Goal: Task Accomplishment & Management: Manage account settings

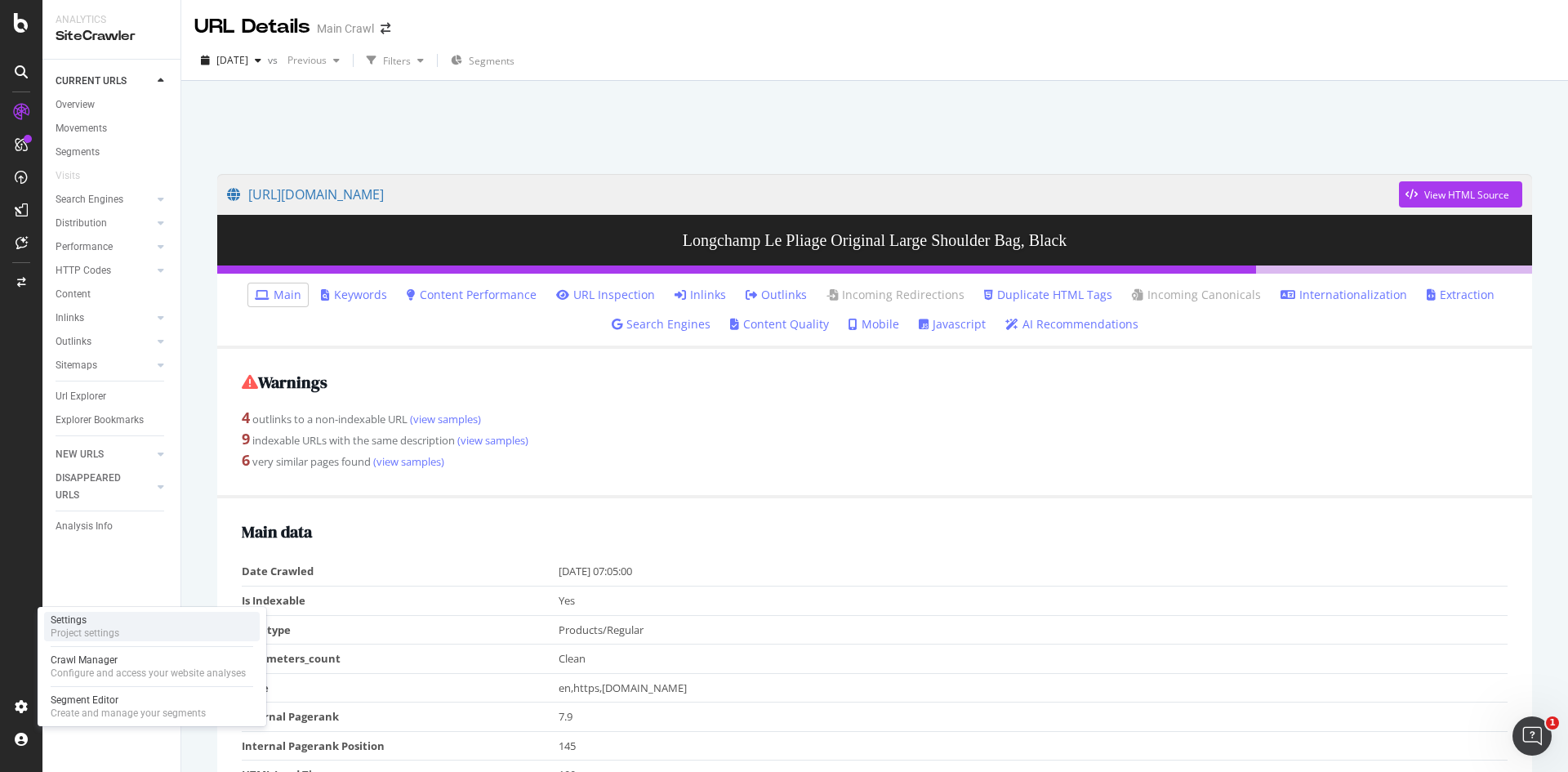
click at [74, 622] on div "Settings" at bounding box center [85, 620] width 69 height 13
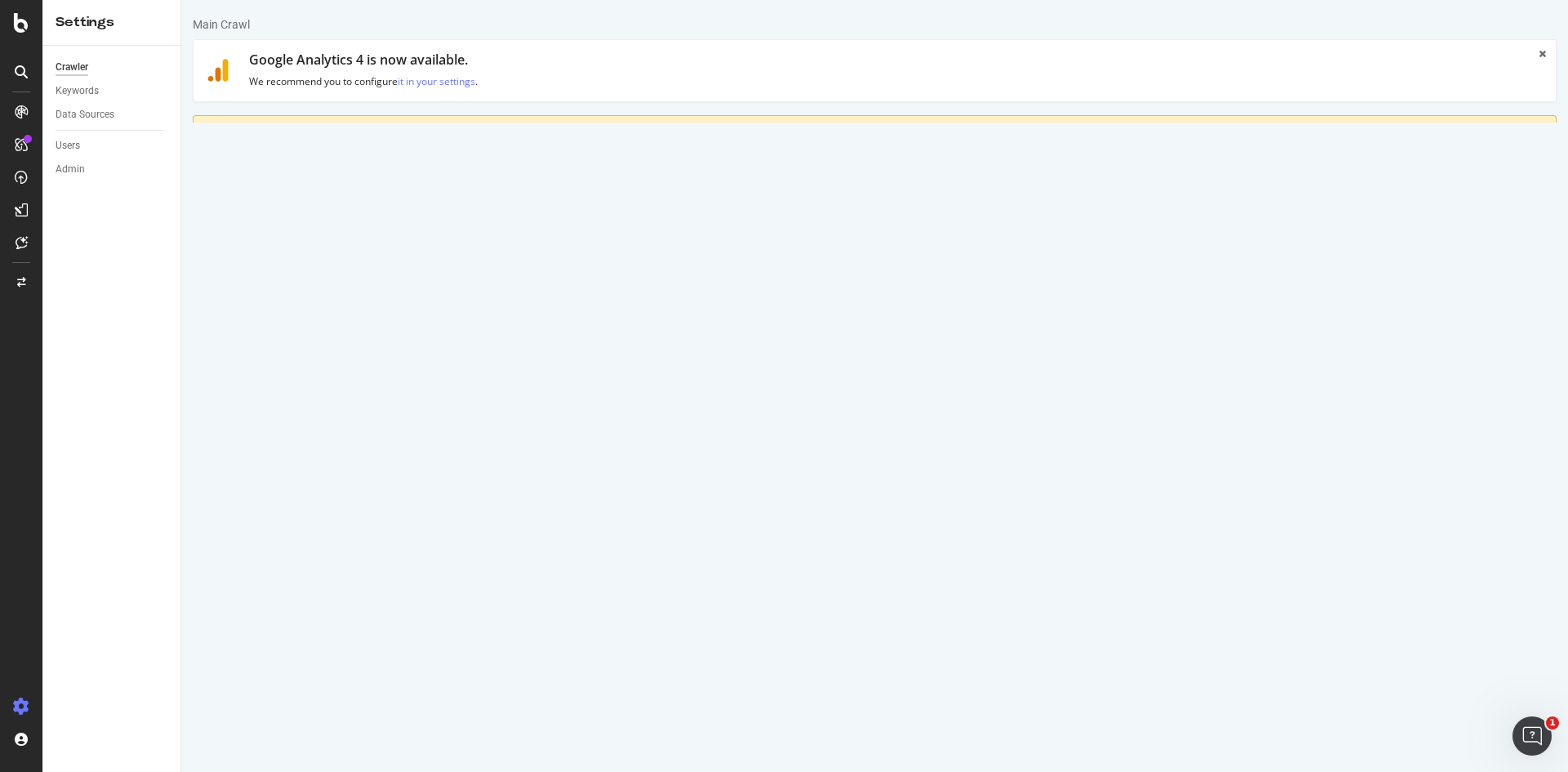
click at [175, 437] on div "Crawler Keywords Data Sources Users Admin" at bounding box center [111, 408] width 138 height 726
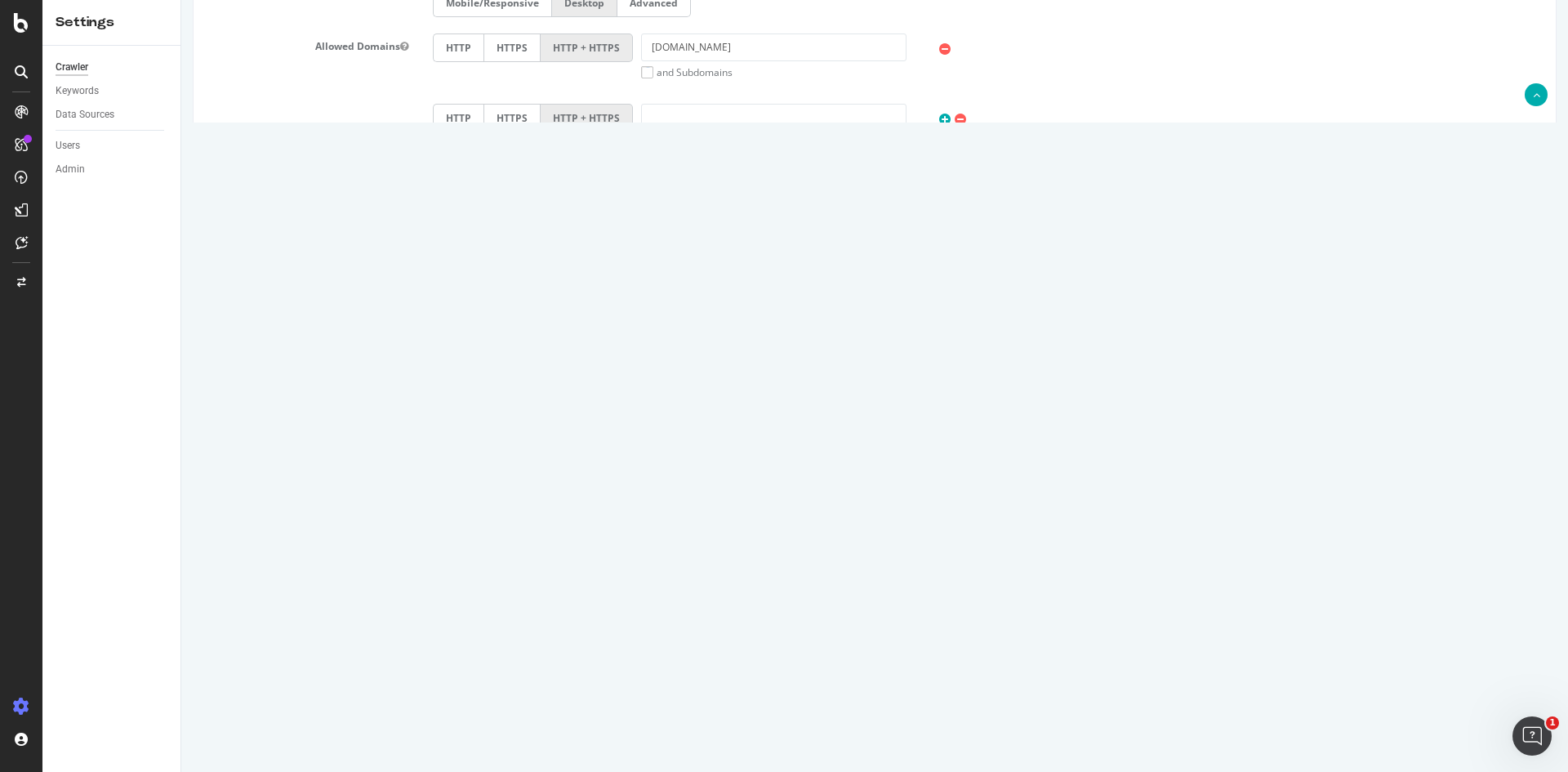
scroll to position [455, 0]
click at [550, 671] on button "Automatically find sitemap(s)" at bounding box center [510, 660] width 154 height 25
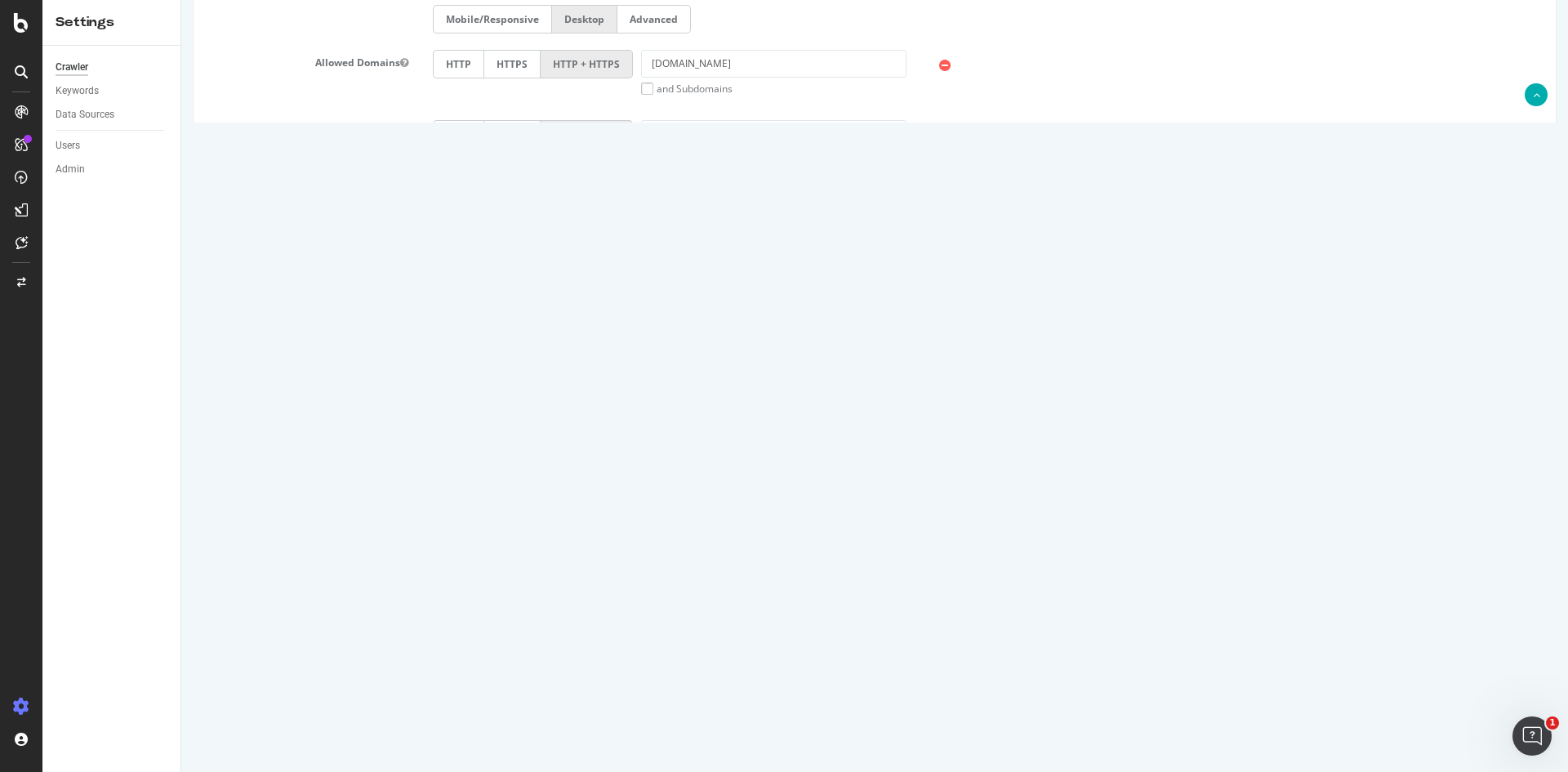
scroll to position [0, 0]
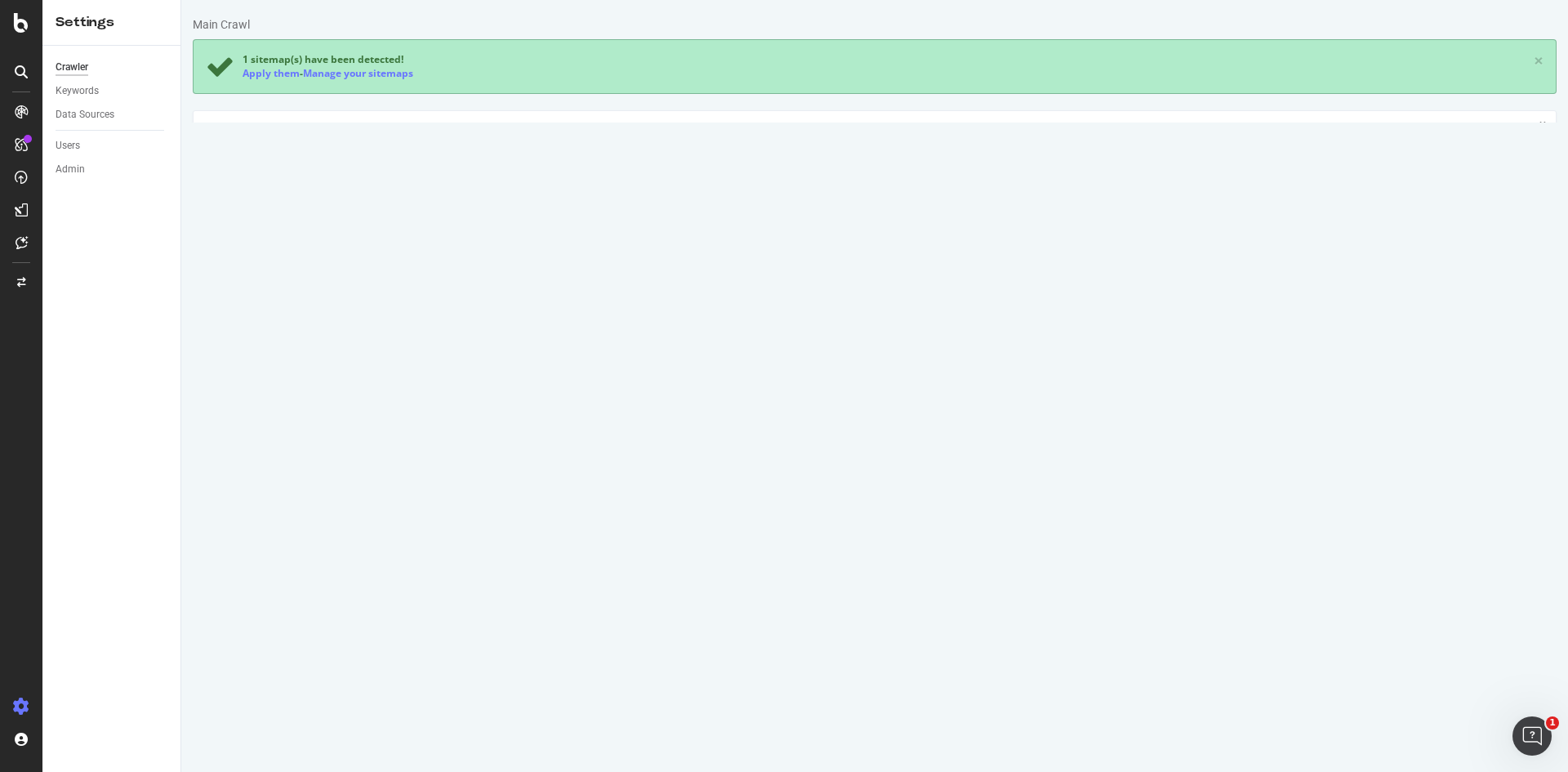
click at [334, 296] on link "Advanced Settings" at bounding box center [321, 291] width 126 height 45
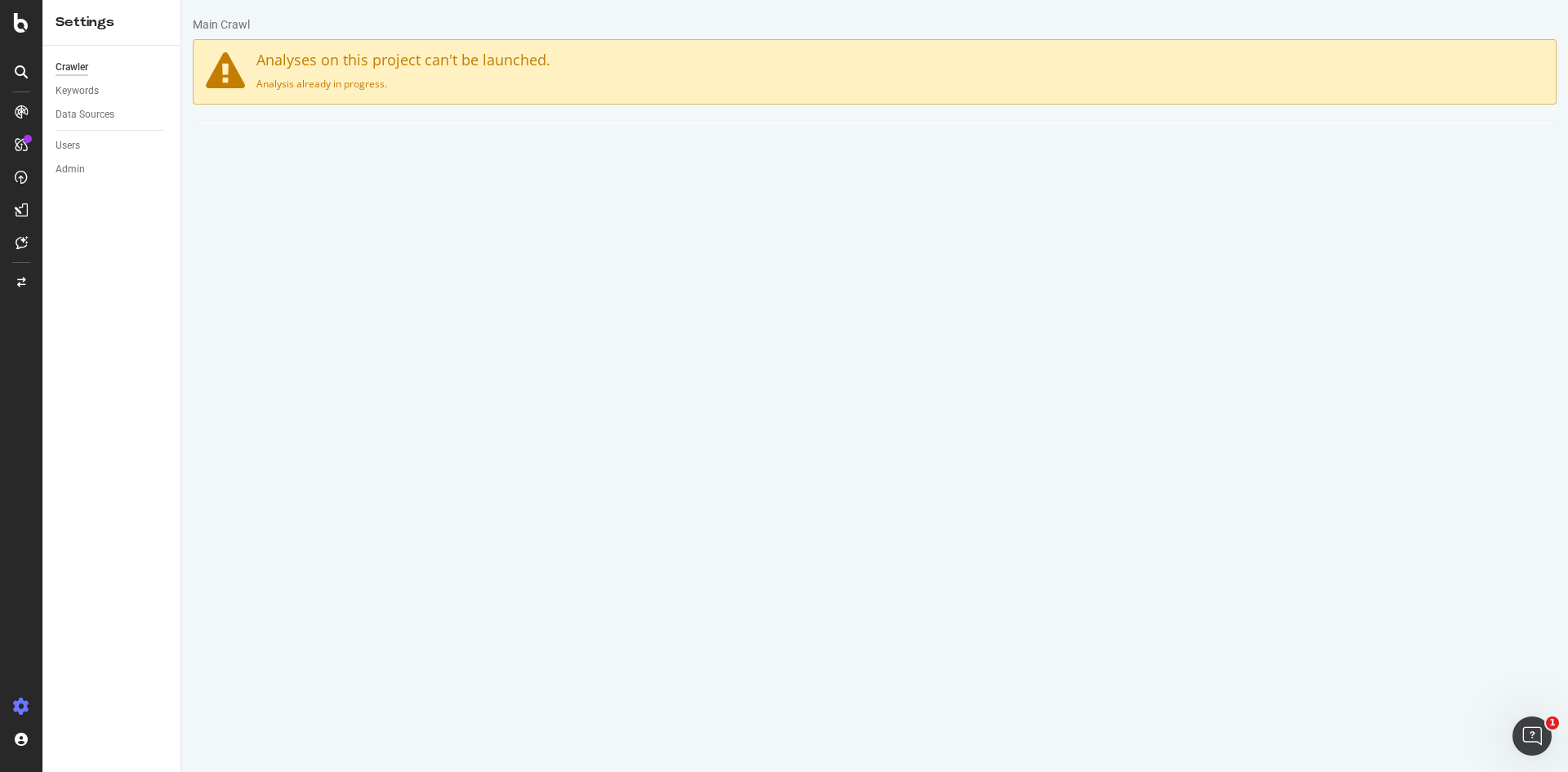
click at [552, 156] on link "HTML Extract" at bounding box center [565, 144] width 96 height 45
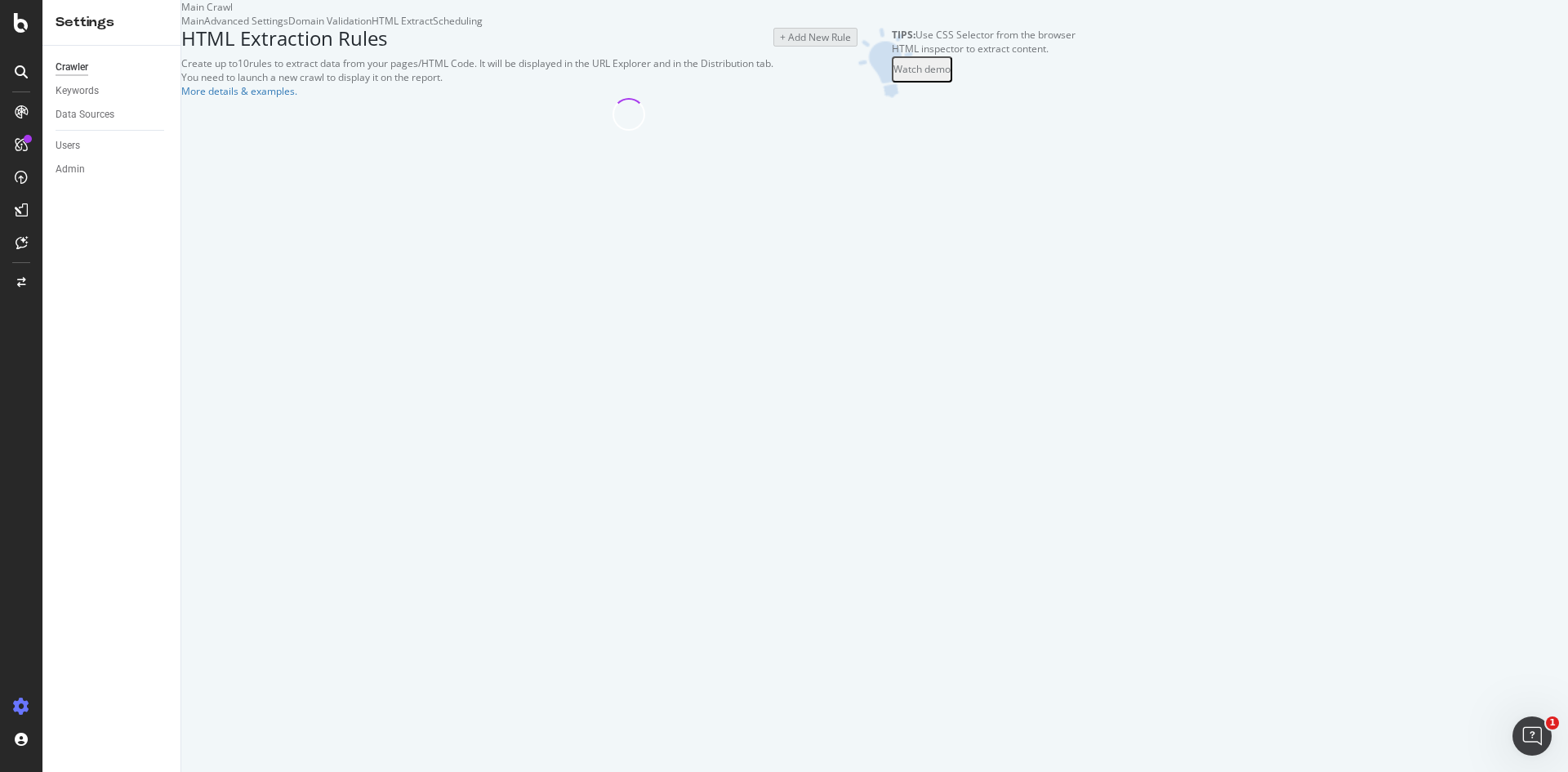
select select "exist"
select select "list"
select select "exist"
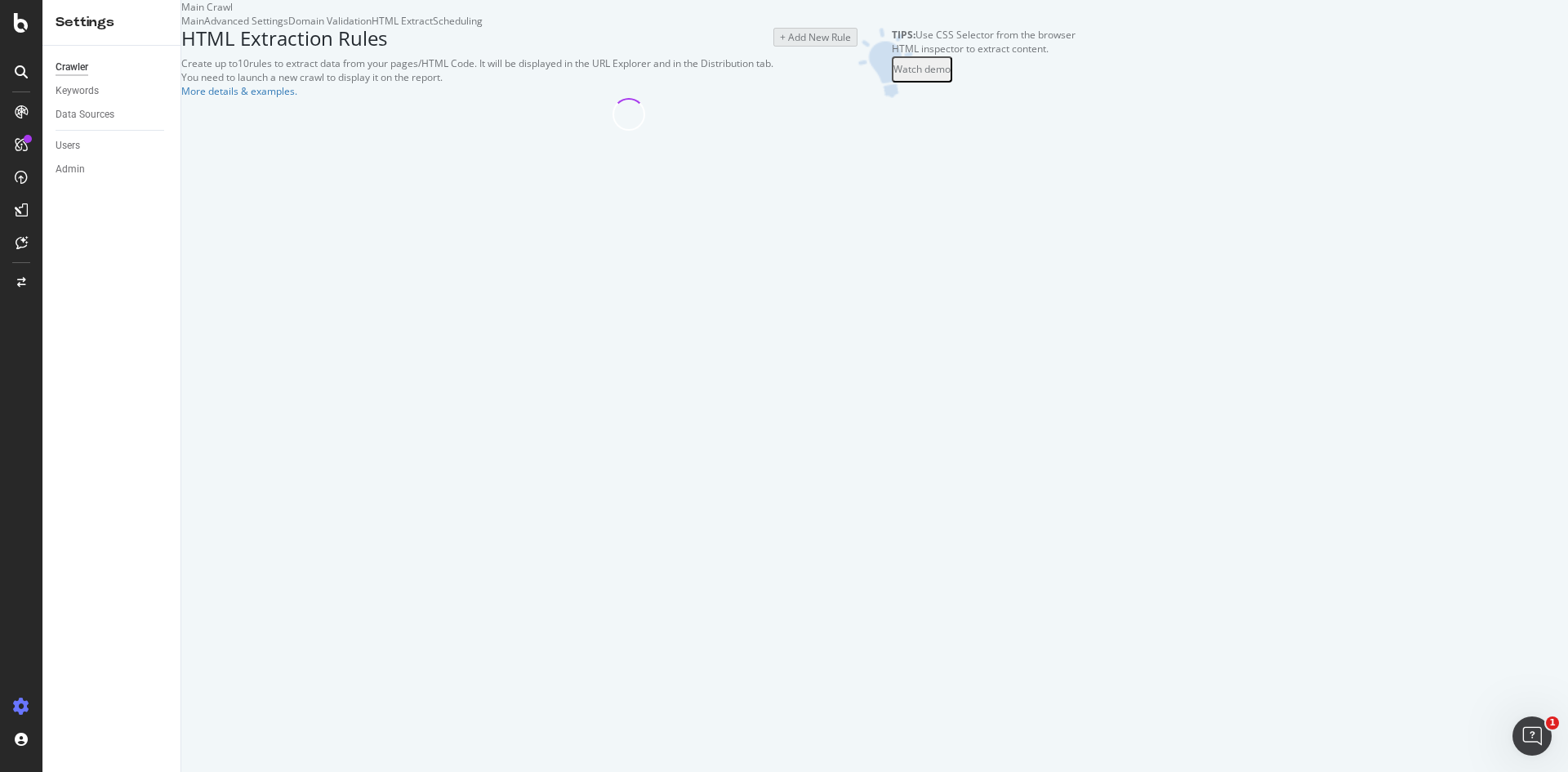
select select "count"
select select "i"
select select "count"
select select "html.length"
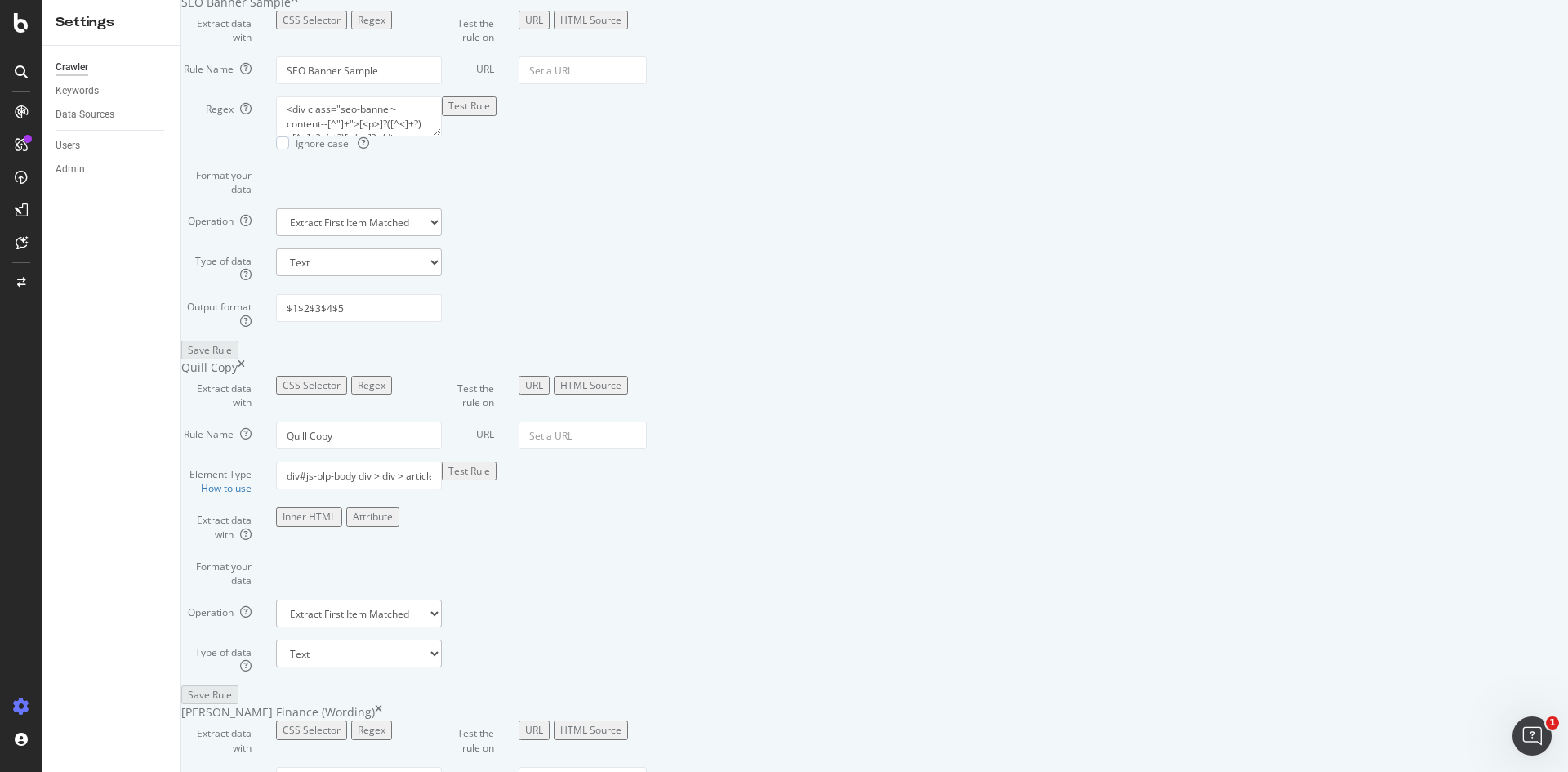
scroll to position [788, 0]
click at [385, 26] on div "Regex" at bounding box center [371, 19] width 28 height 14
click at [340, 26] on div "CSS Selector" at bounding box center [311, 19] width 58 height 14
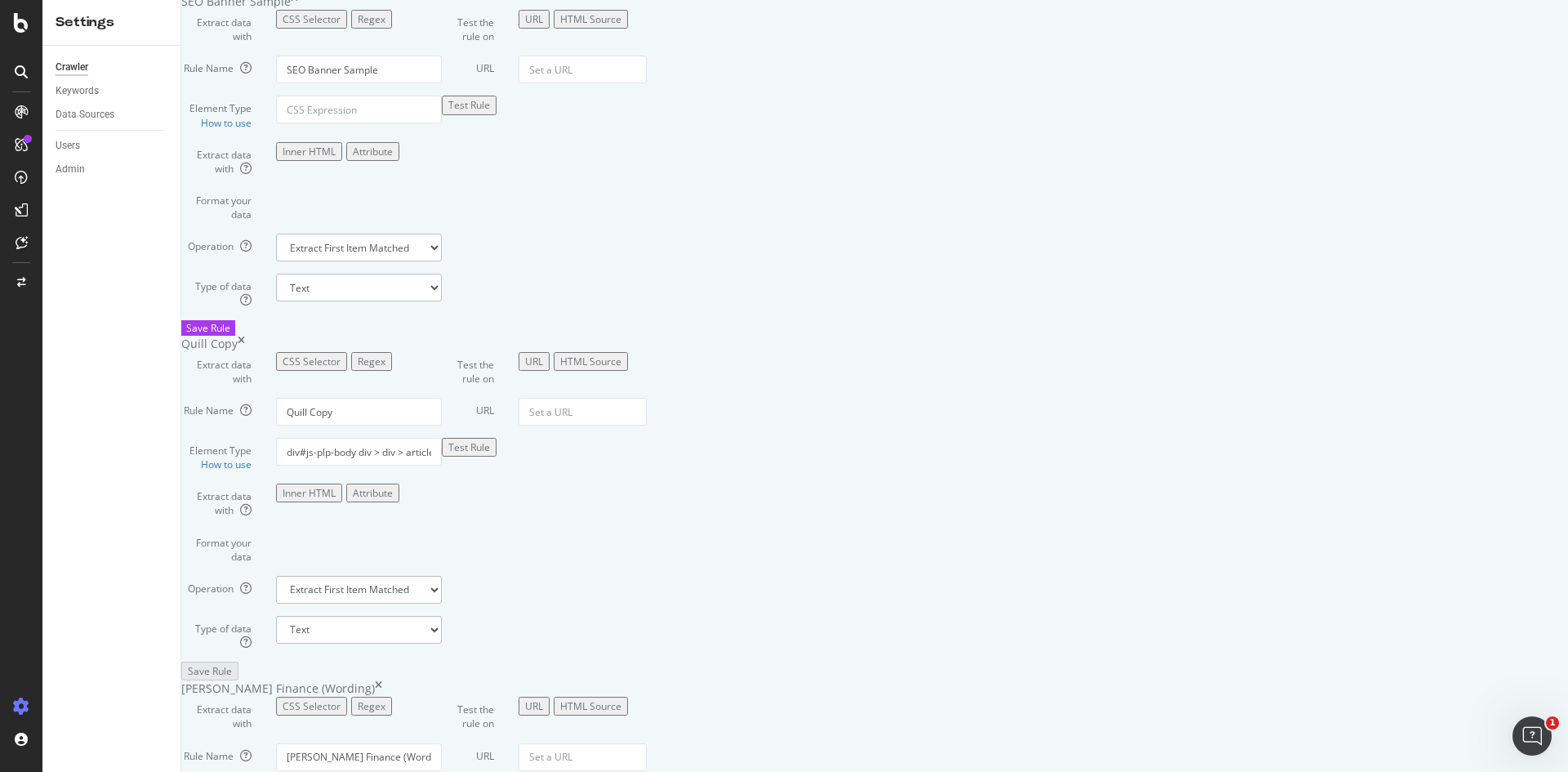
click at [392, 28] on button "Regex" at bounding box center [372, 19] width 41 height 19
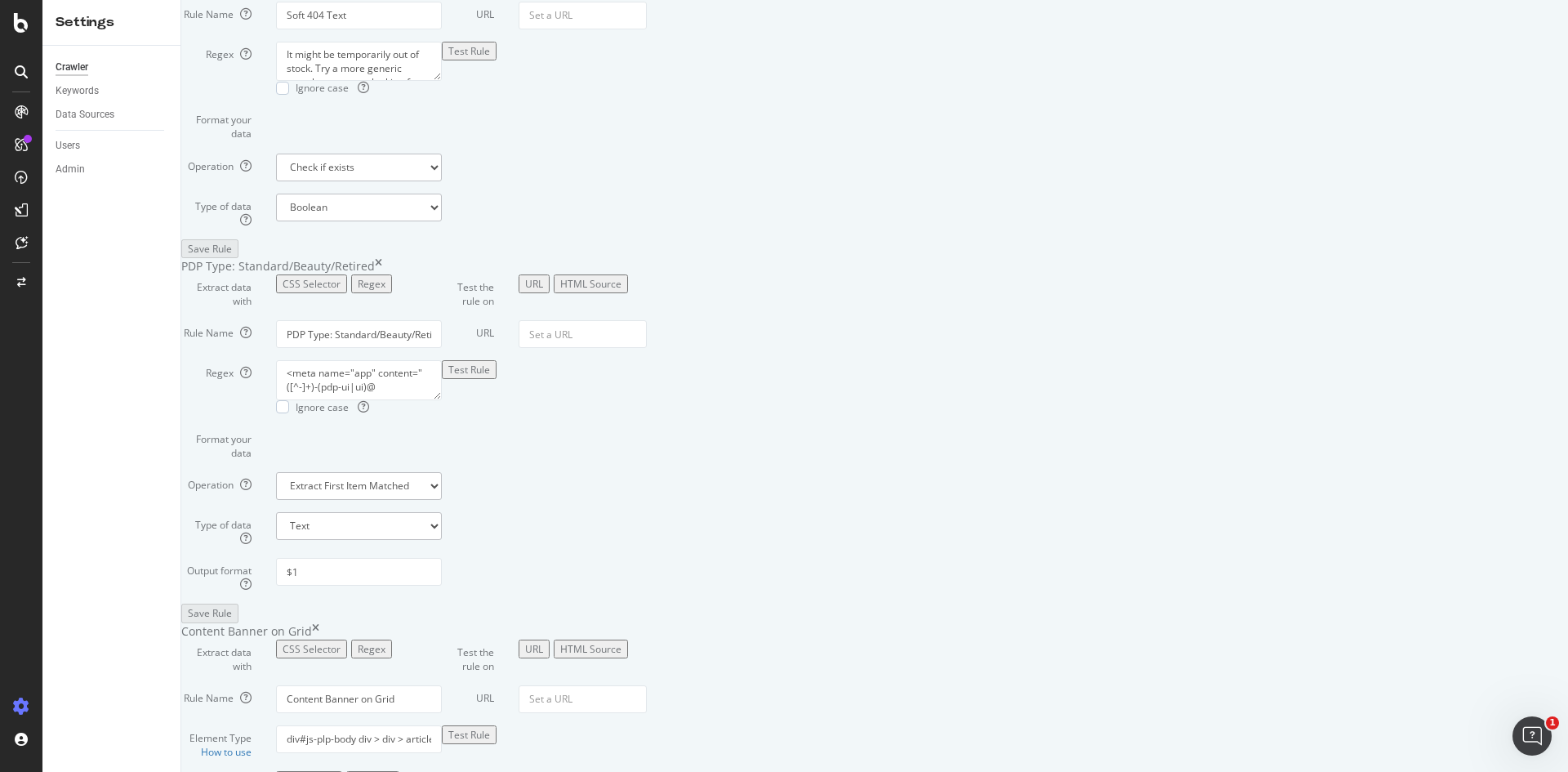
scroll to position [2234, 0]
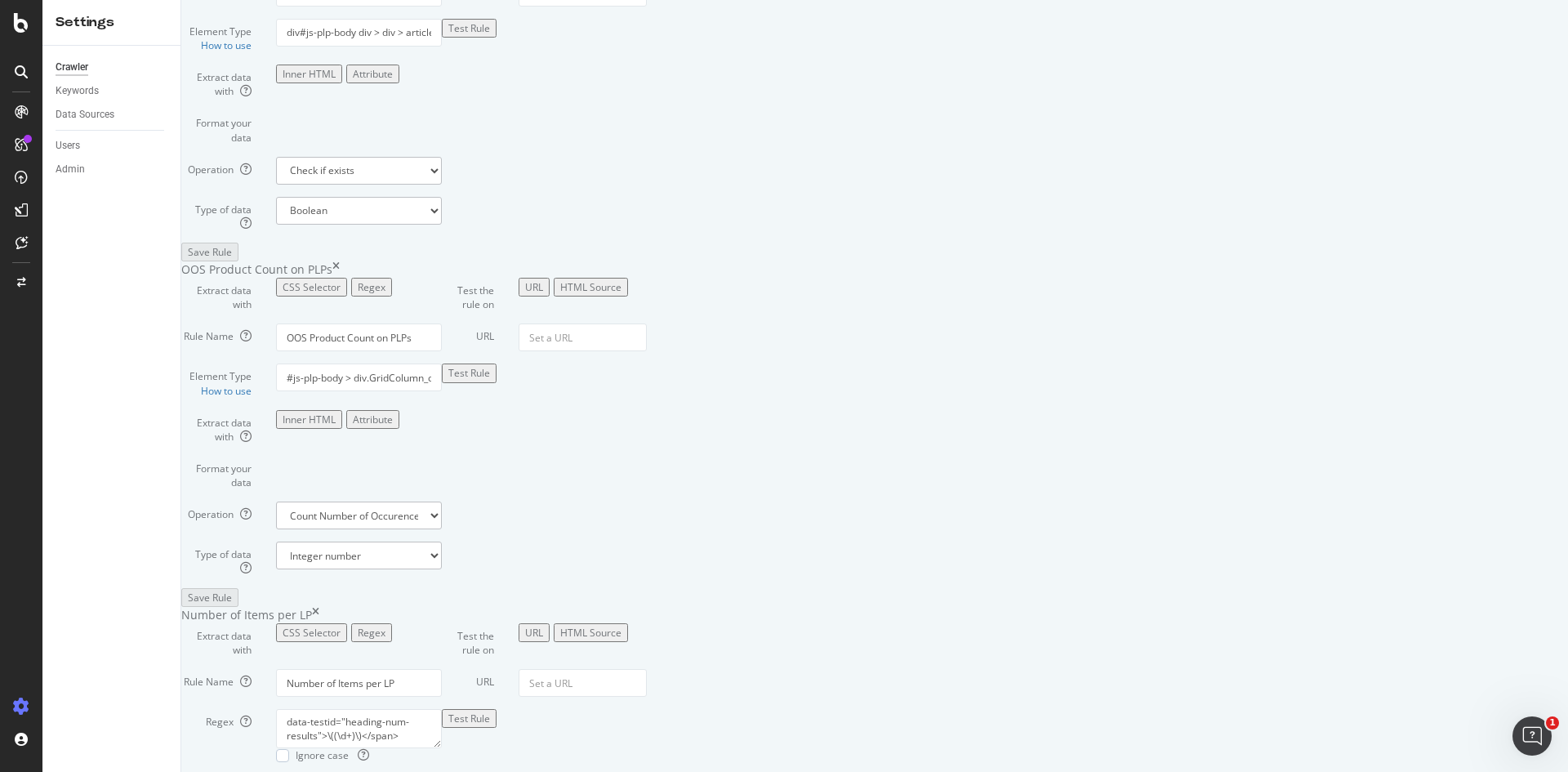
scroll to position [2938, 0]
